Goal: Transaction & Acquisition: Purchase product/service

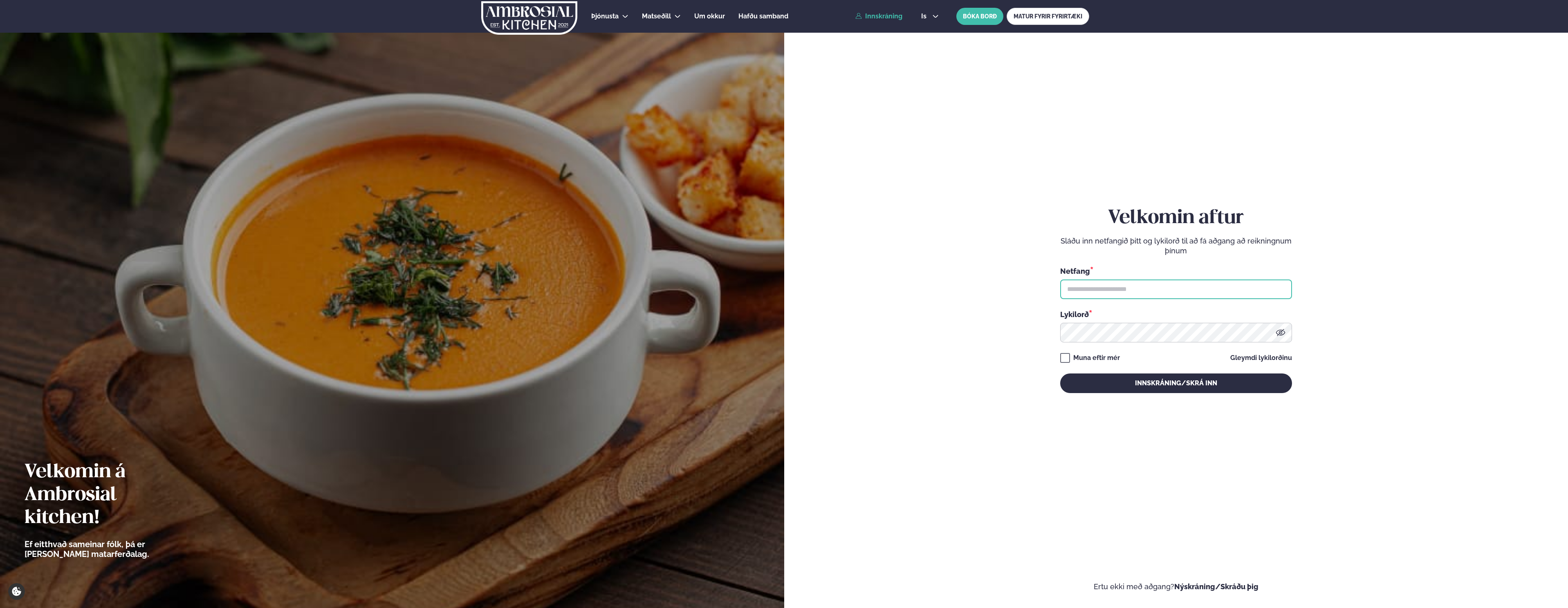
click at [1121, 290] on input "text" at bounding box center [1175, 290] width 232 height 20
type input "**********"
click at [1060, 374] on button "Innskráning/Skrá inn" at bounding box center [1175, 383] width 232 height 20
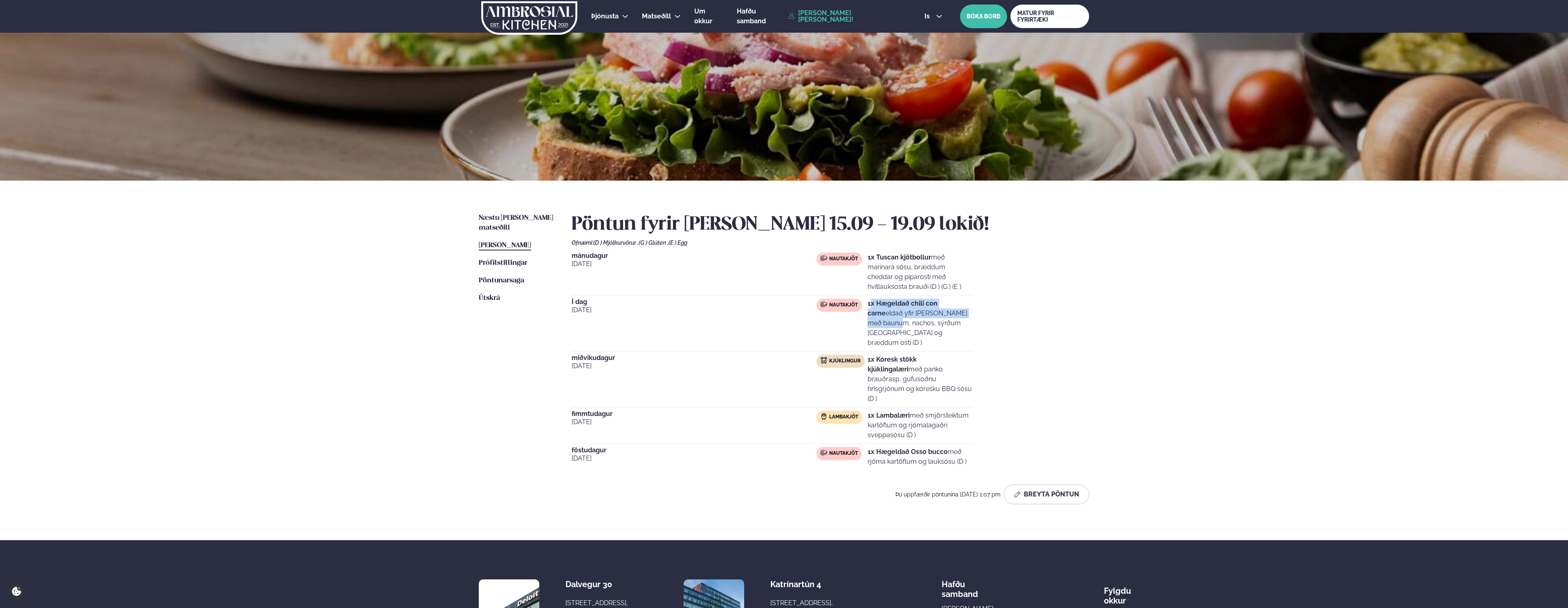
drag, startPoint x: 898, startPoint y: 306, endPoint x: 929, endPoint y: 314, distance: 32.0
click at [929, 314] on p "1x Hægeldað chili con carne eldað yfir [PERSON_NAME] með baunum, nachos, sýrðum…" at bounding box center [919, 323] width 104 height 49
drag, startPoint x: 923, startPoint y: 333, endPoint x: 878, endPoint y: 323, distance: 46.1
click at [878, 323] on p "1x Hægeldað chili con carne eldað yfir [PERSON_NAME] með baunum, nachos, sýrðum…" at bounding box center [919, 323] width 104 height 49
click at [873, 323] on p "1x Hægeldað chili con carne eldað yfir [PERSON_NAME] með baunum, nachos, sýrðum…" at bounding box center [919, 323] width 104 height 49
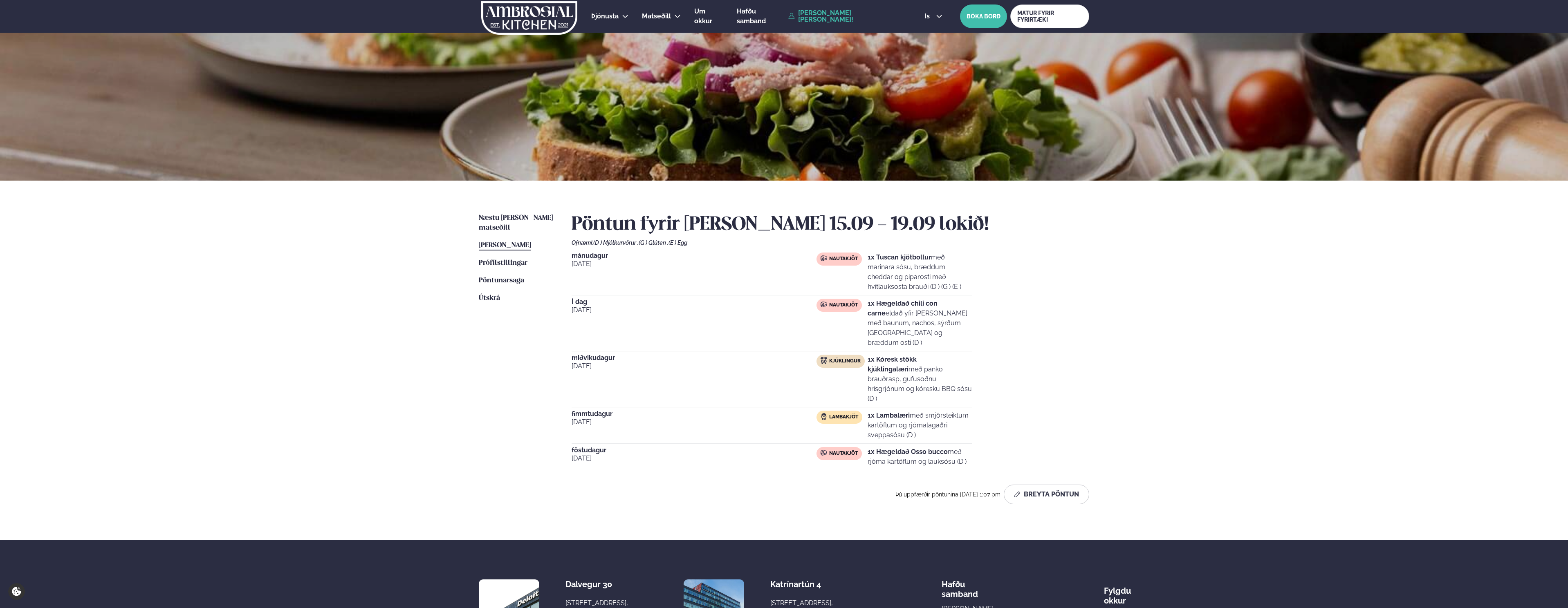
click at [1095, 293] on div "Næstu [PERSON_NAME] matseðill Næsta vika [PERSON_NAME] matseðill [PERSON_NAME] …" at bounding box center [784, 360] width 659 height 360
